Goal: Task Accomplishment & Management: Use online tool/utility

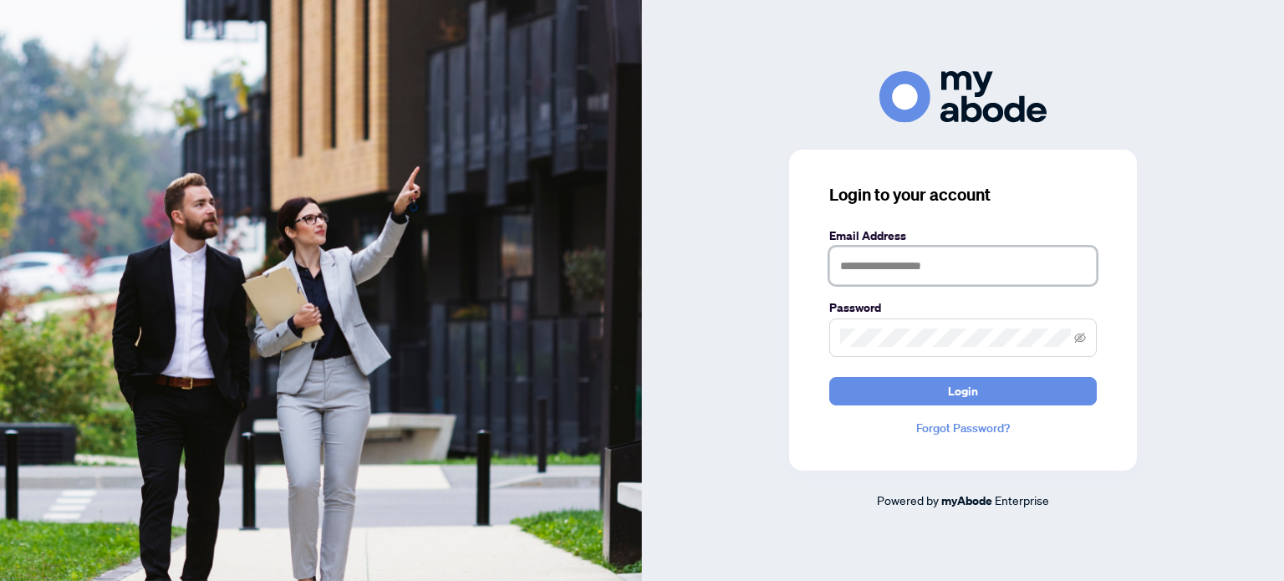
click at [896, 270] on input "text" at bounding box center [963, 266] width 268 height 38
type input "**********"
click at [1058, 340] on keeper-lock "Open Keeper Popup" at bounding box center [1059, 338] width 20 height 20
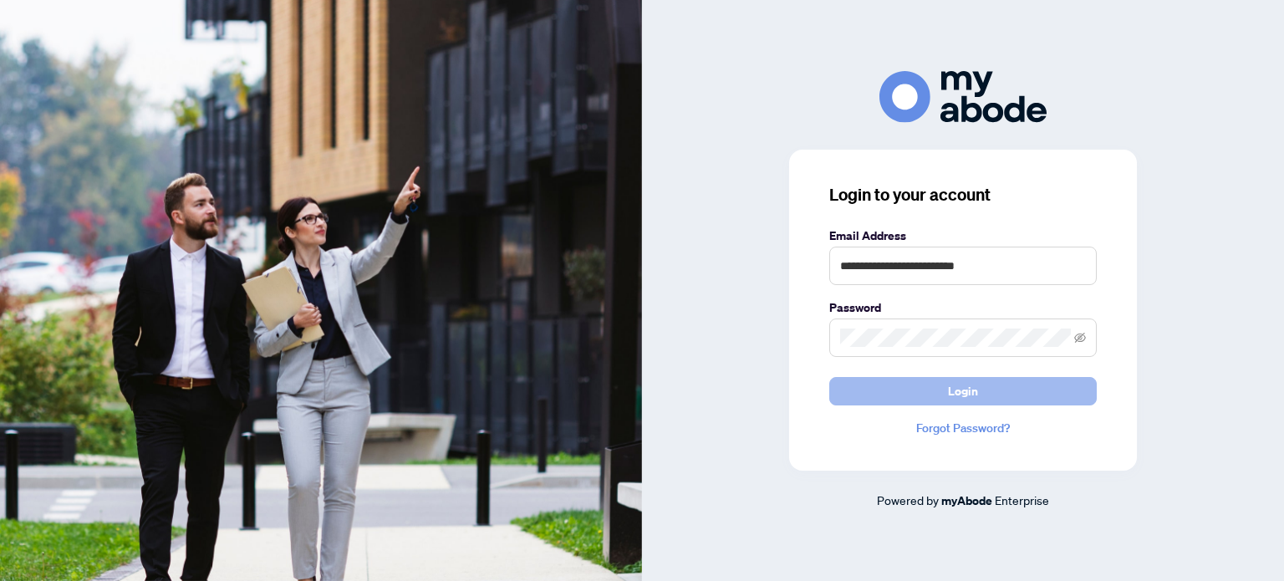
click at [884, 391] on button "Login" at bounding box center [963, 391] width 268 height 28
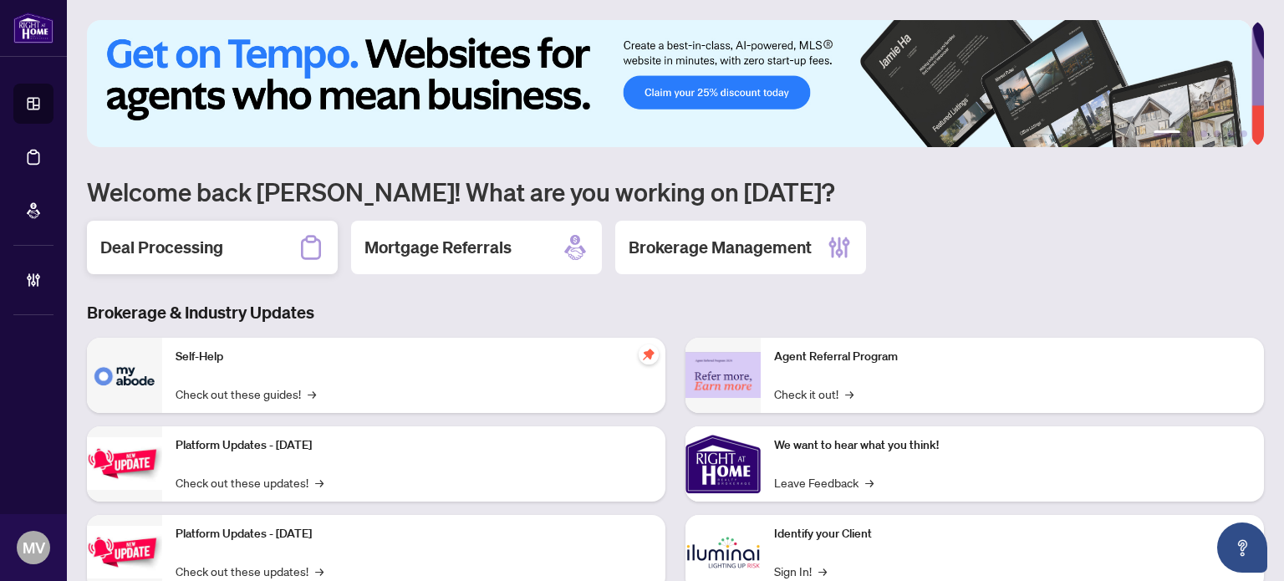
click at [227, 247] on div "Deal Processing" at bounding box center [212, 248] width 251 height 54
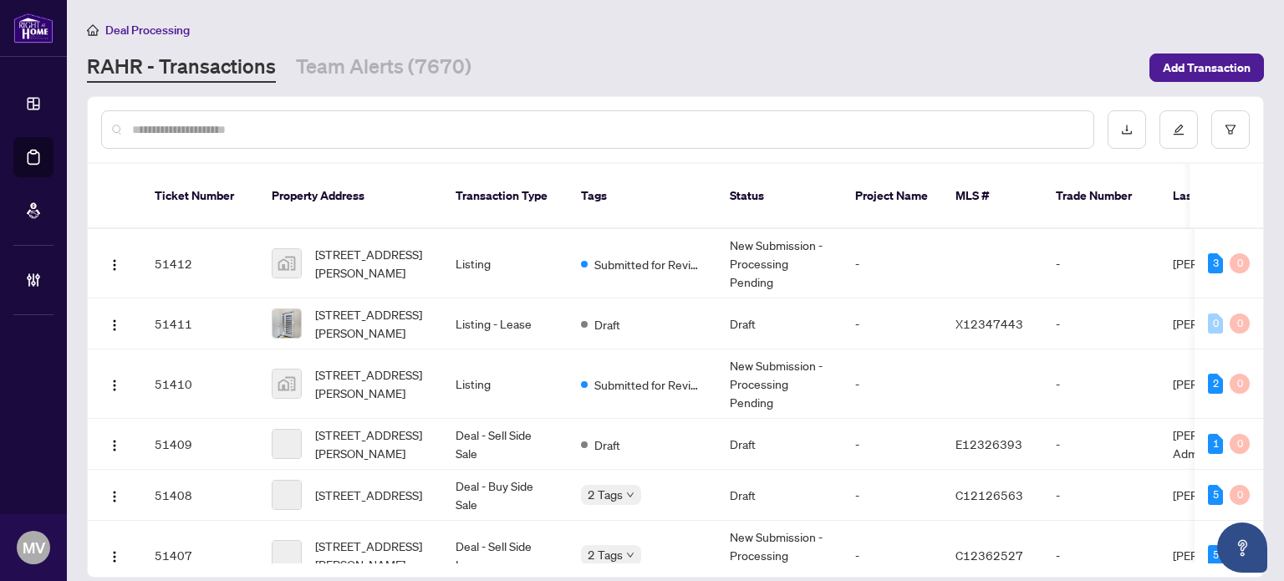
click at [522, 136] on input "text" at bounding box center [606, 129] width 948 height 18
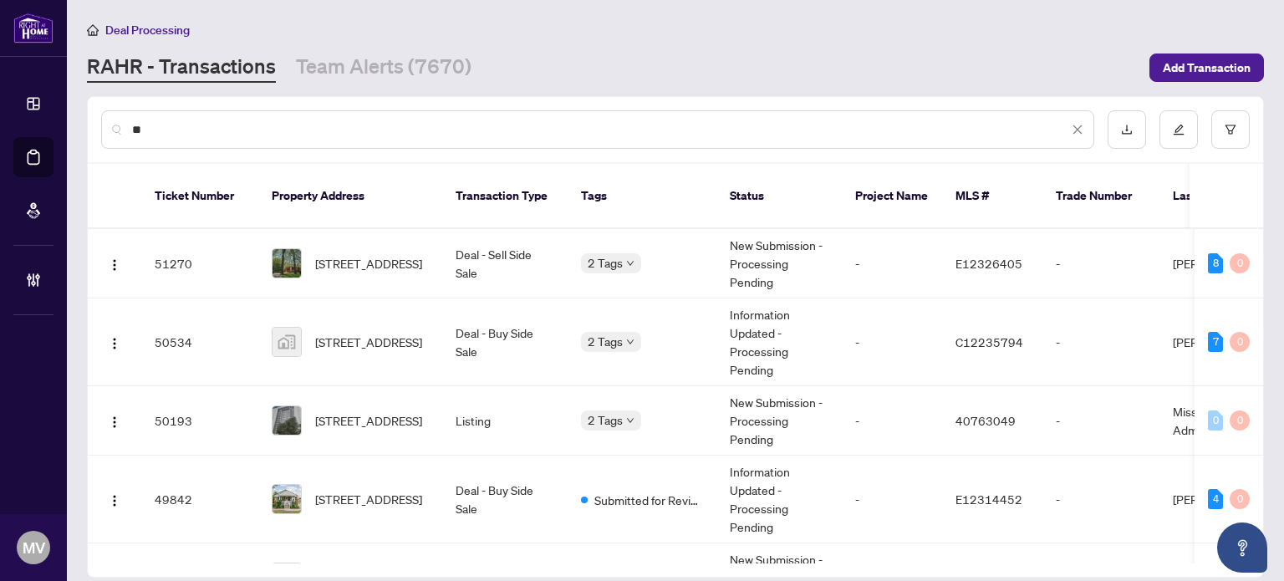
type input "*"
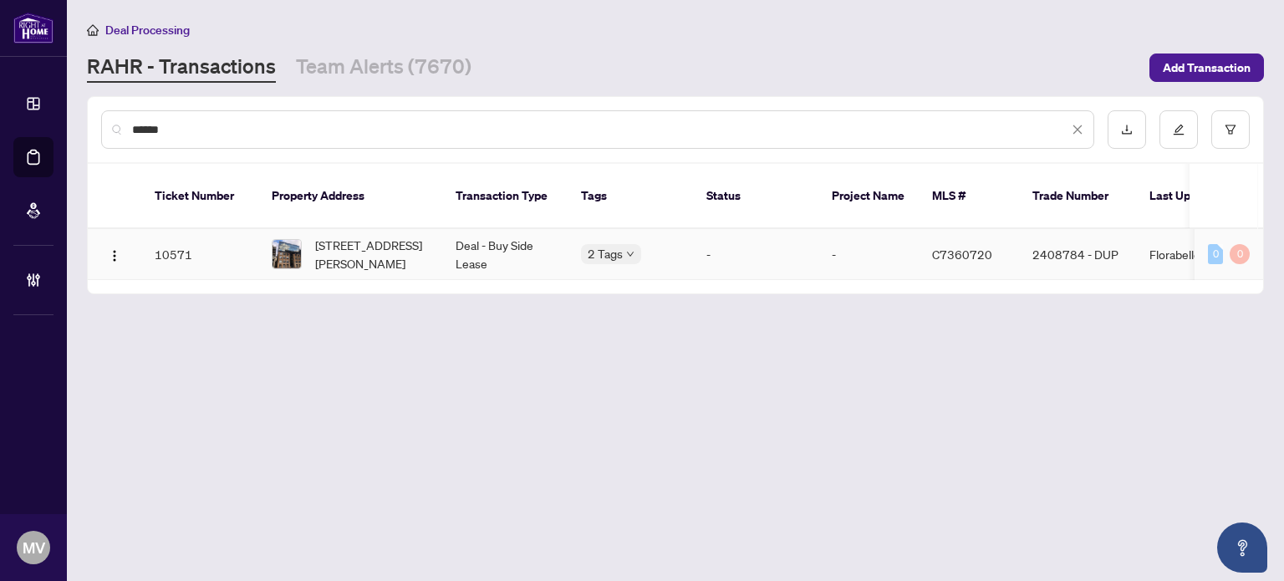
type input "******"
click at [447, 237] on td "Deal - Buy Side Lease" at bounding box center [504, 254] width 125 height 51
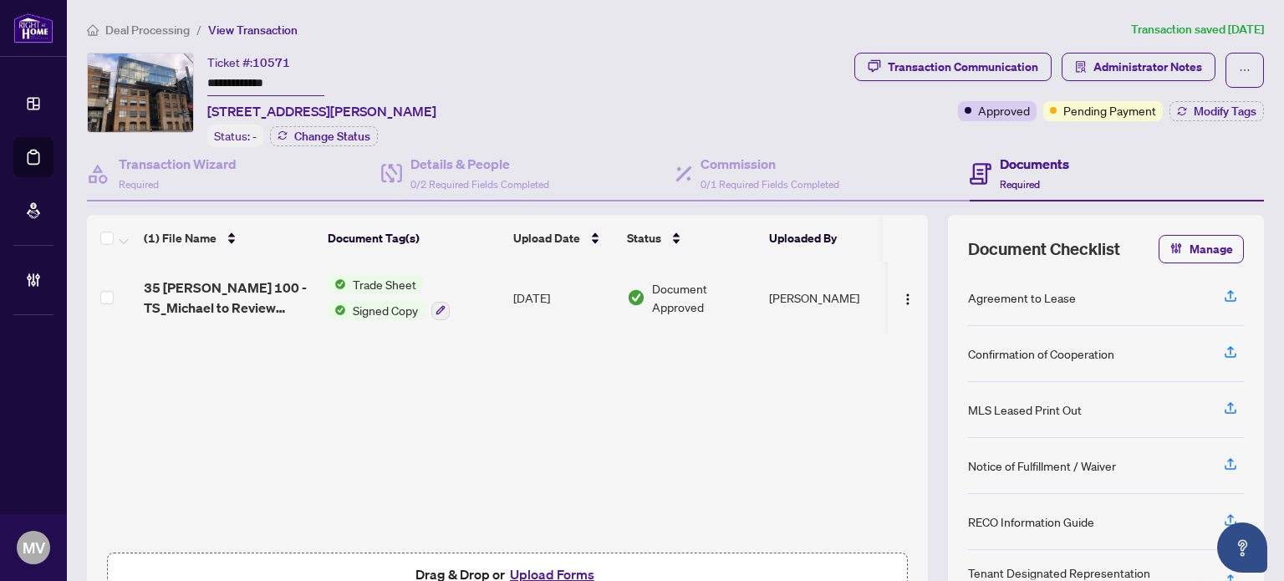
scroll to position [84, 0]
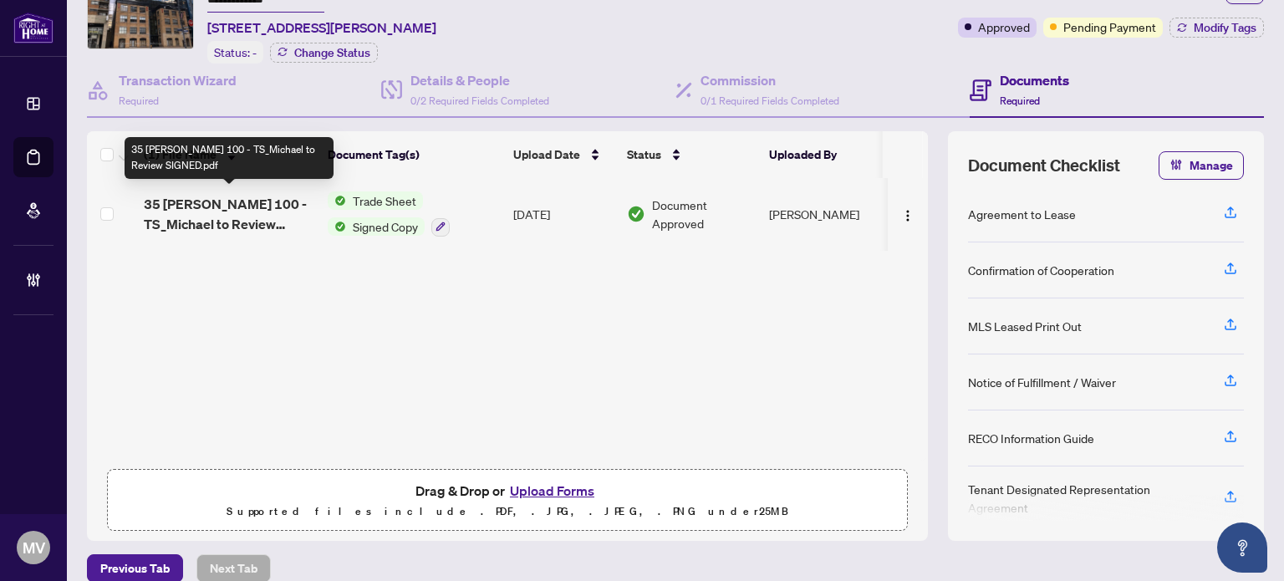
click at [223, 212] on span "35 [PERSON_NAME] 100 - TS_Michael to Review SIGNED.pdf" at bounding box center [229, 214] width 171 height 40
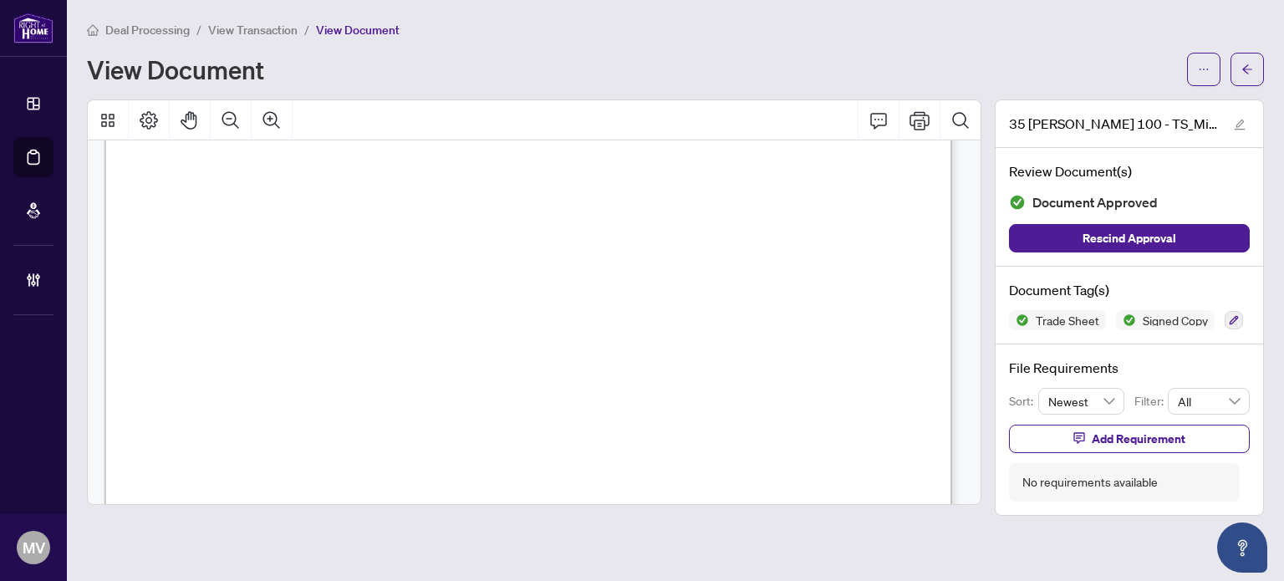
scroll to position [84, 0]
